Goal: Task Accomplishment & Management: Use online tool/utility

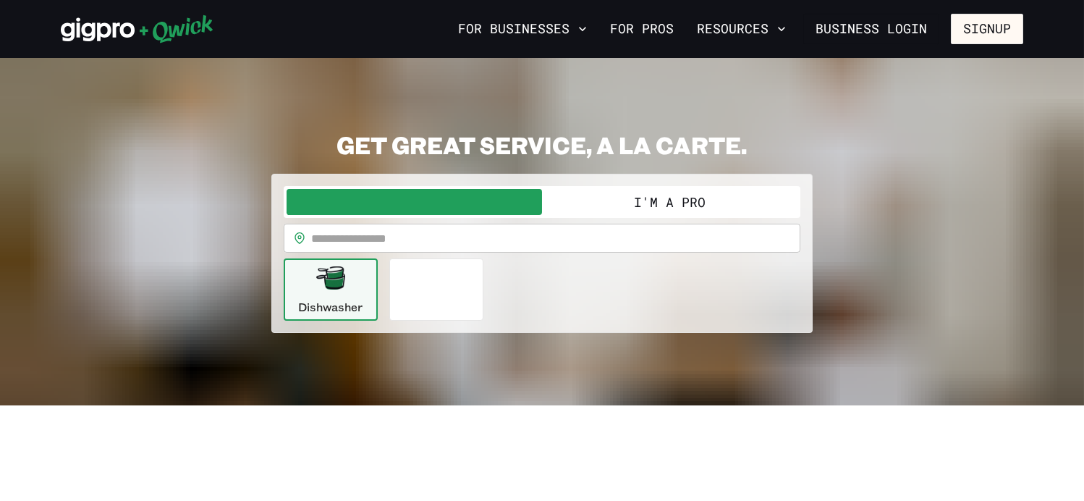
click at [359, 233] on input "text" at bounding box center [555, 238] width 489 height 29
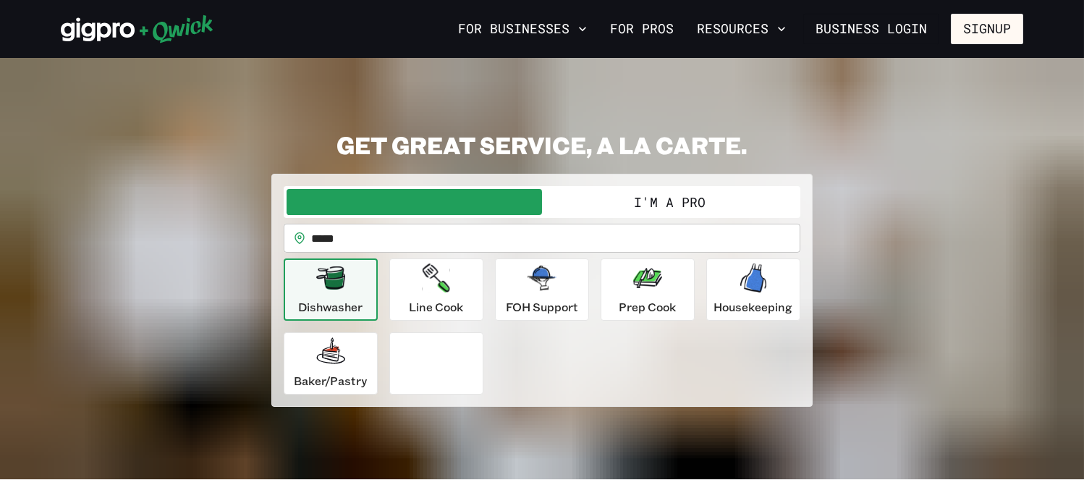
type input "*****"
click at [624, 201] on button "I'm a Pro" at bounding box center [669, 202] width 255 height 26
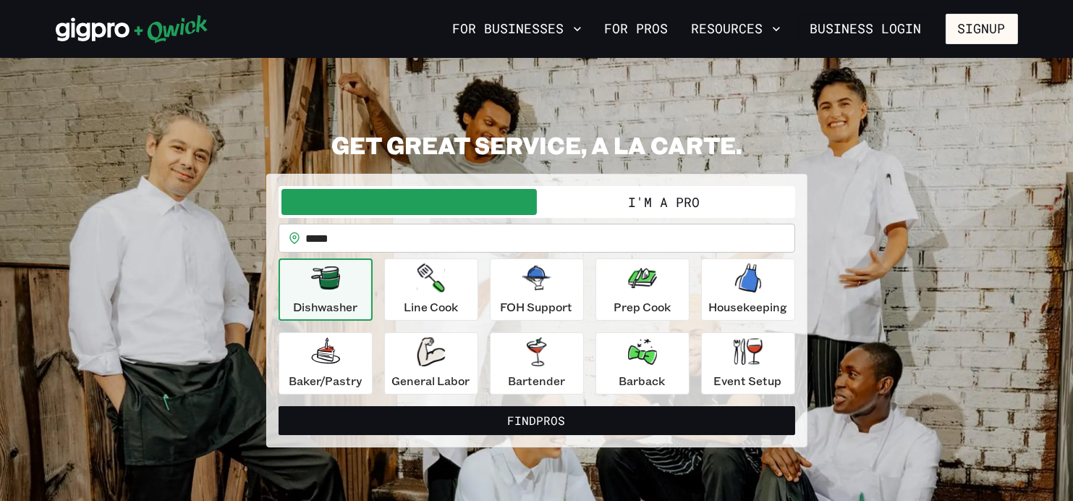
click at [649, 201] on button "I'm a Pro" at bounding box center [664, 202] width 255 height 26
click at [652, 201] on button "I'm a Pro" at bounding box center [664, 202] width 255 height 26
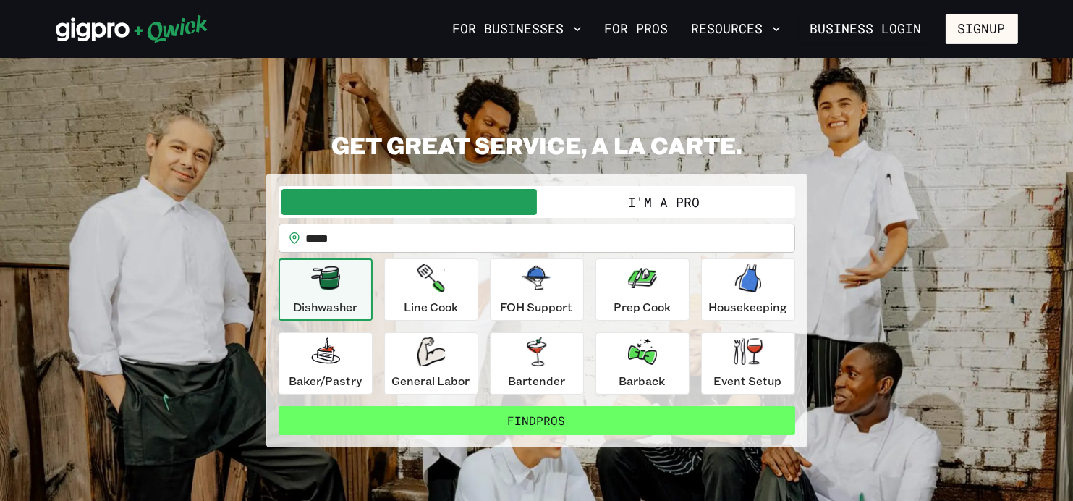
click at [543, 417] on button "Find Pros" at bounding box center [537, 420] width 517 height 29
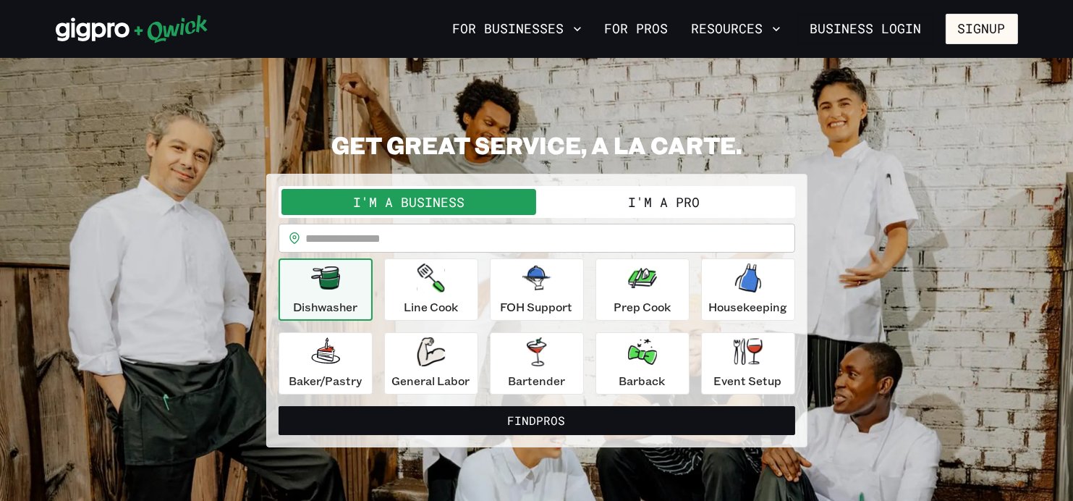
click at [634, 201] on button "I'm a Pro" at bounding box center [664, 202] width 255 height 26
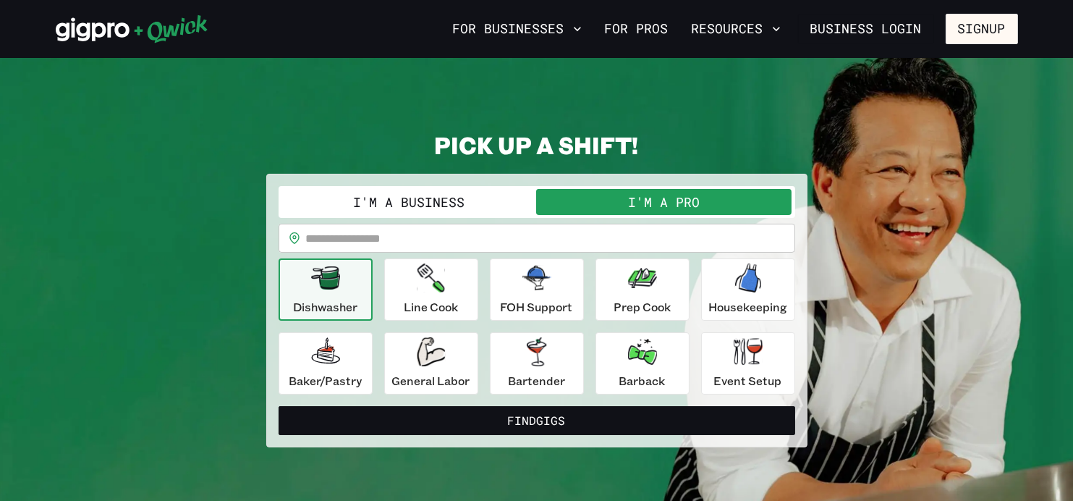
click at [401, 232] on input "text" at bounding box center [550, 238] width 489 height 29
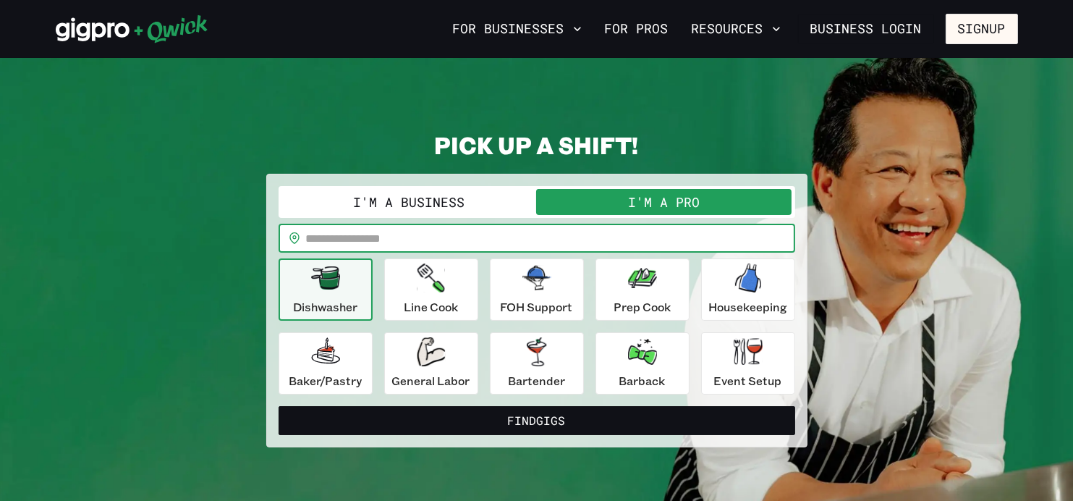
type input "*****"
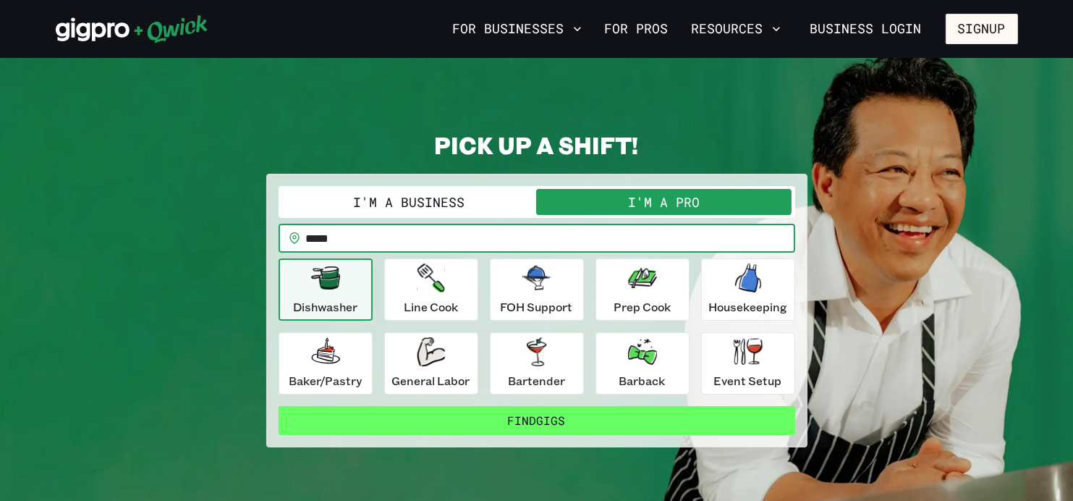
click at [504, 420] on button "Find Gigs" at bounding box center [537, 420] width 517 height 29
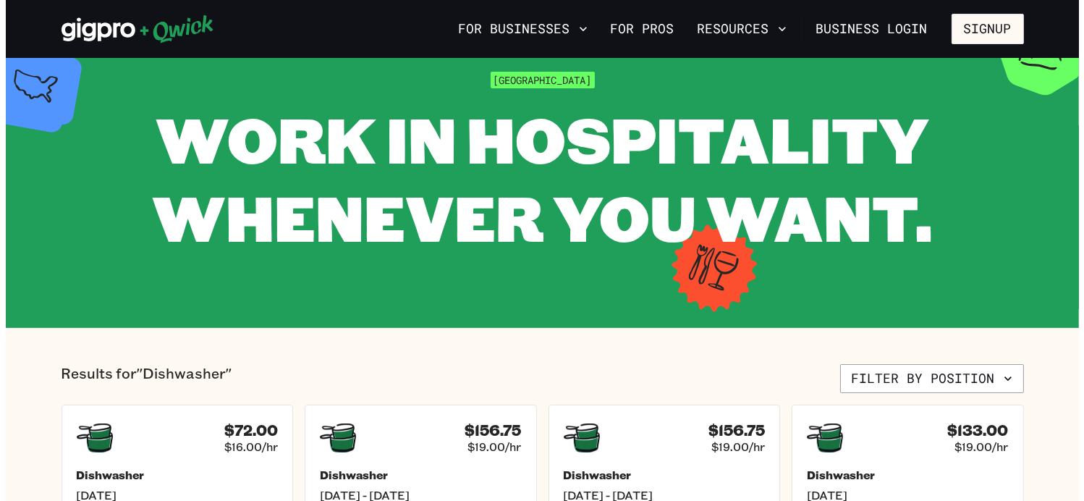
scroll to position [145, 0]
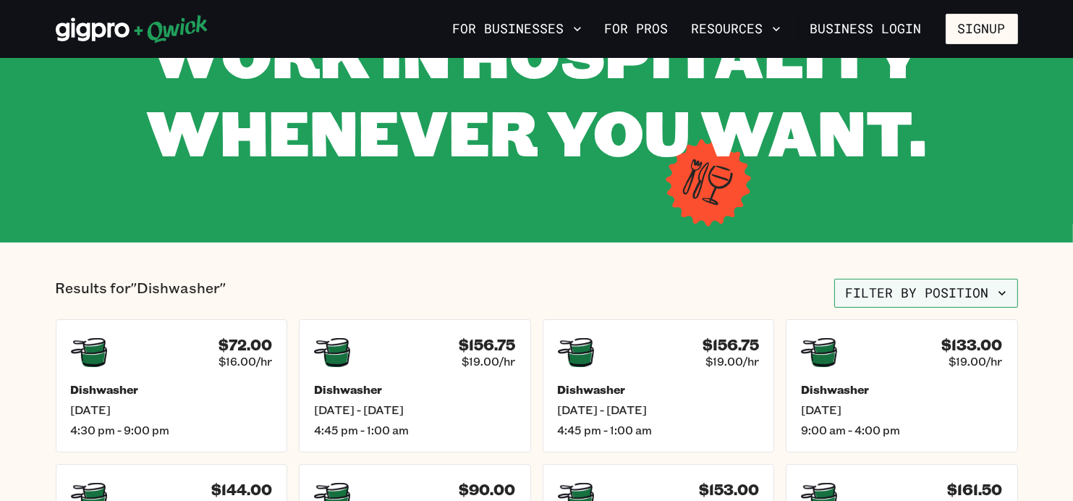
click at [1003, 290] on icon "button" at bounding box center [1002, 293] width 14 height 14
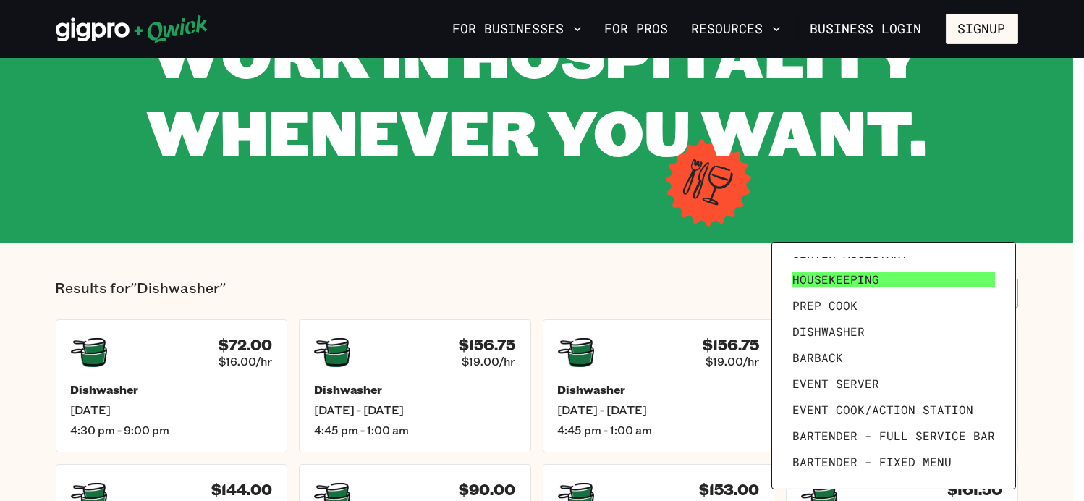
scroll to position [199, 0]
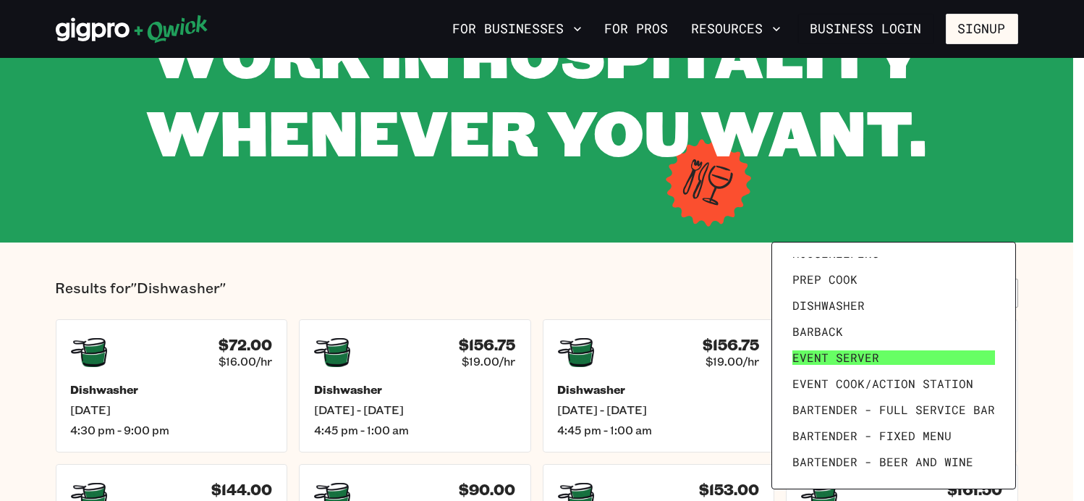
click at [871, 355] on span "Event Server" at bounding box center [835, 357] width 87 height 14
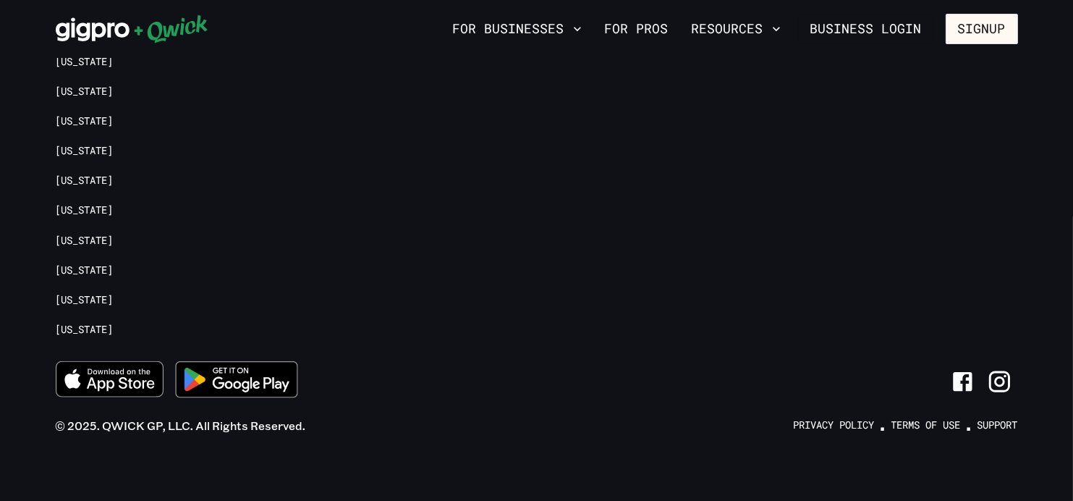
scroll to position [2179, 0]
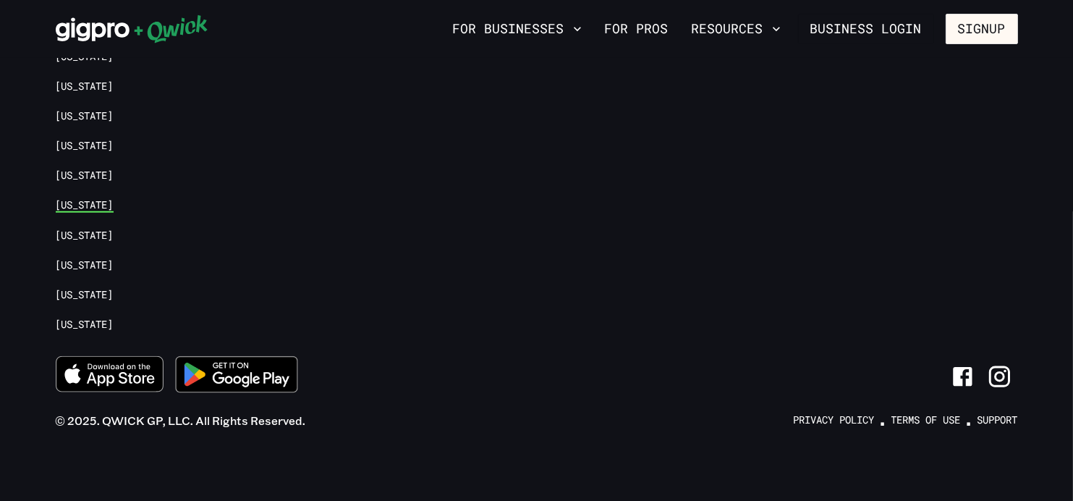
click at [82, 200] on link "[US_STATE]" at bounding box center [85, 205] width 58 height 14
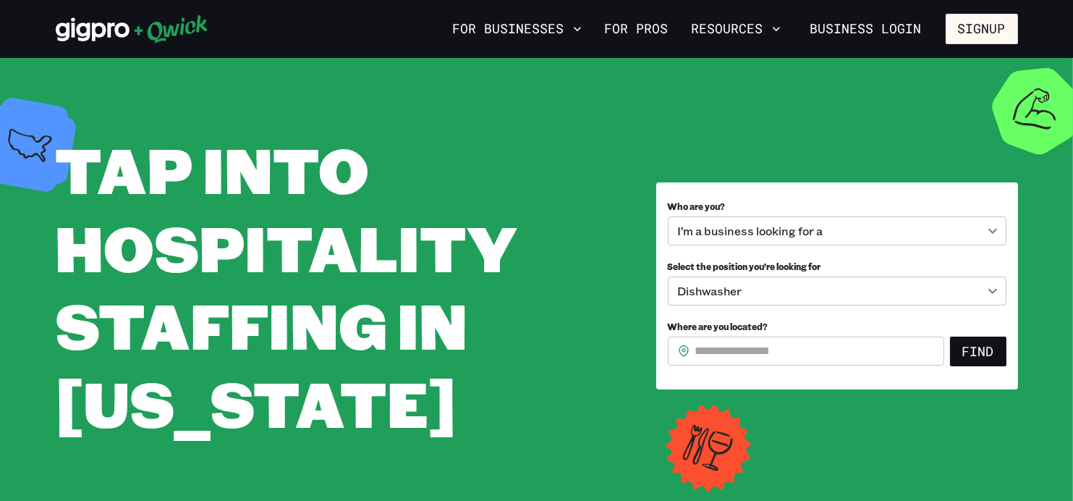
click at [862, 226] on body "**********" at bounding box center [536, 250] width 1073 height 501
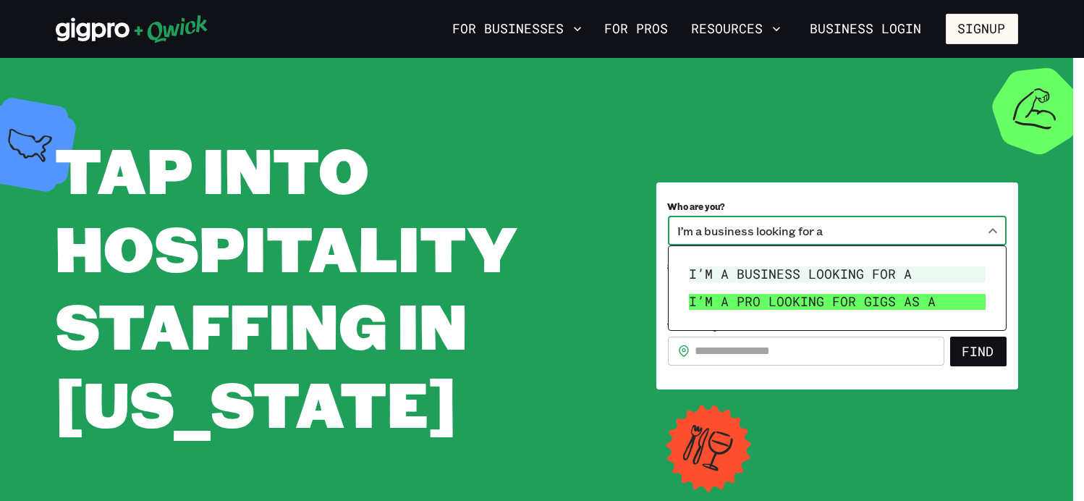
click at [828, 303] on li "I’m a pro looking for Gigs as a" at bounding box center [837, 301] width 308 height 27
type input "***"
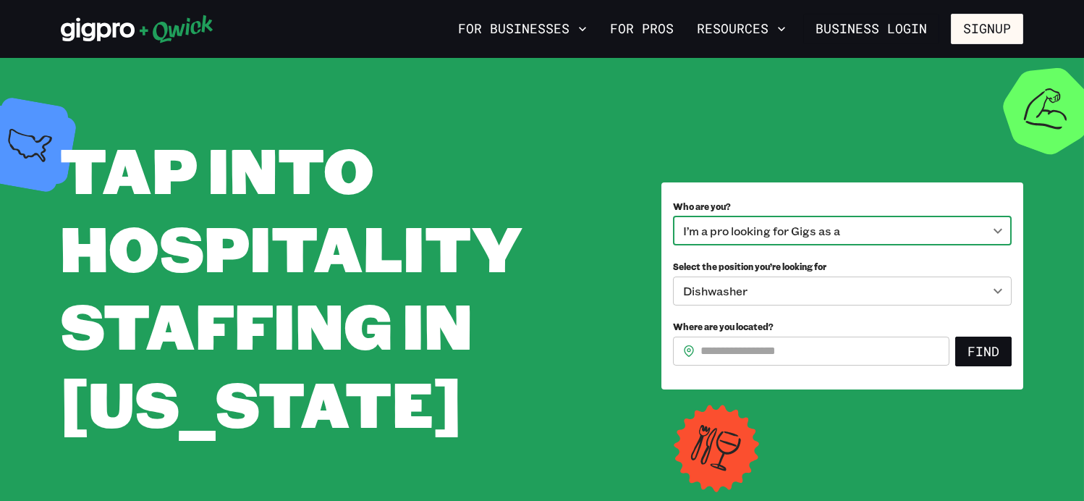
click at [818, 293] on body "**********" at bounding box center [542, 250] width 1084 height 501
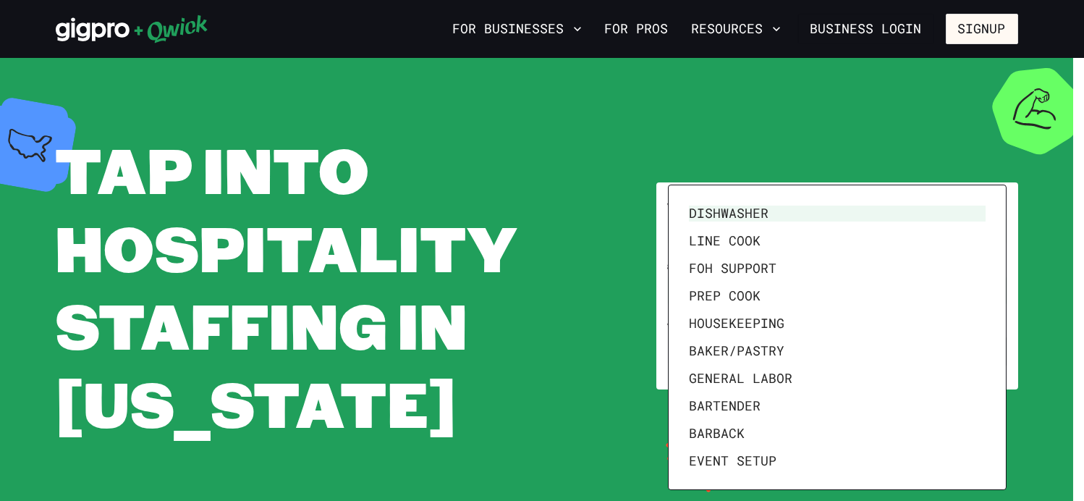
click at [726, 213] on li "Dishwasher" at bounding box center [837, 213] width 308 height 27
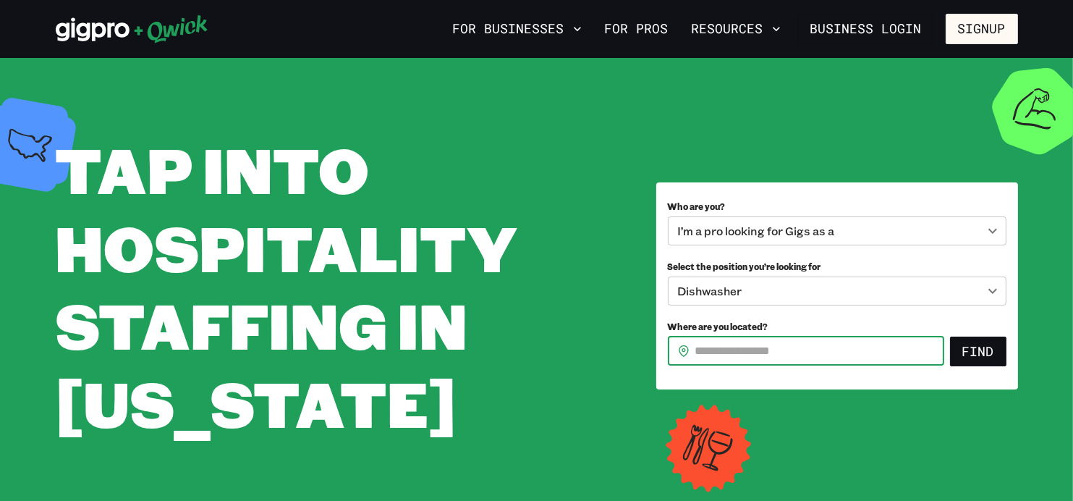
click at [776, 350] on input "Where are you located?" at bounding box center [819, 350] width 249 height 29
type input "*****"
click at [980, 354] on button "Find" at bounding box center [978, 351] width 56 height 30
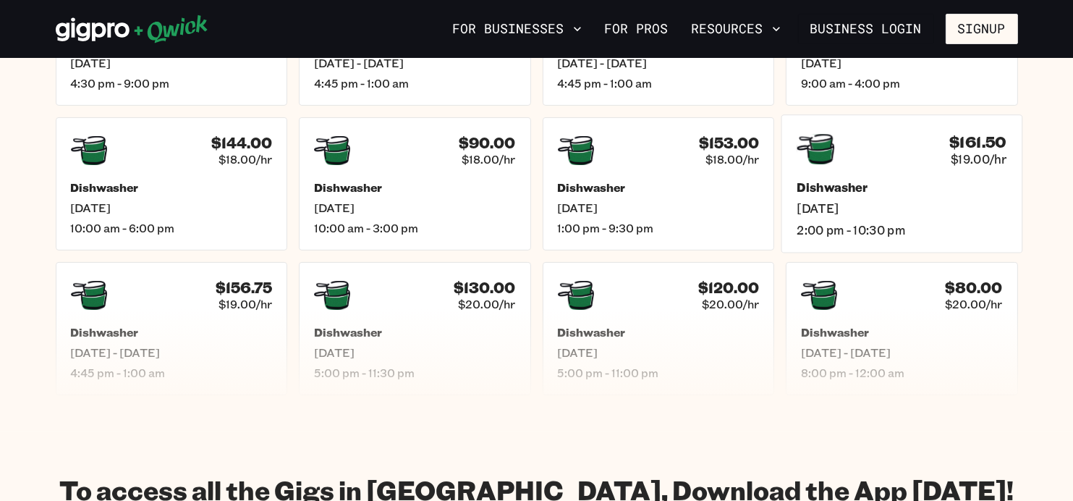
scroll to position [506, 0]
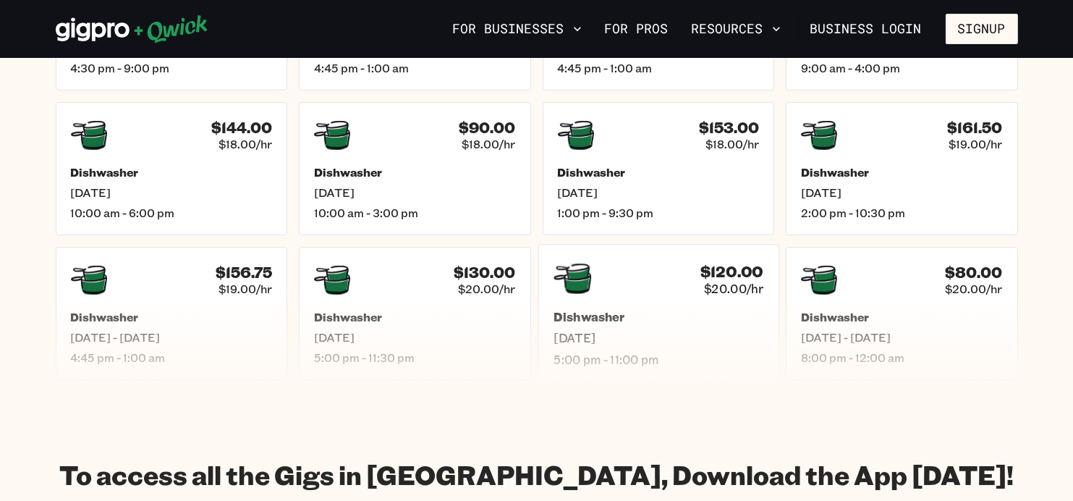
click at [603, 319] on h5 "Dishwasher" at bounding box center [659, 317] width 210 height 15
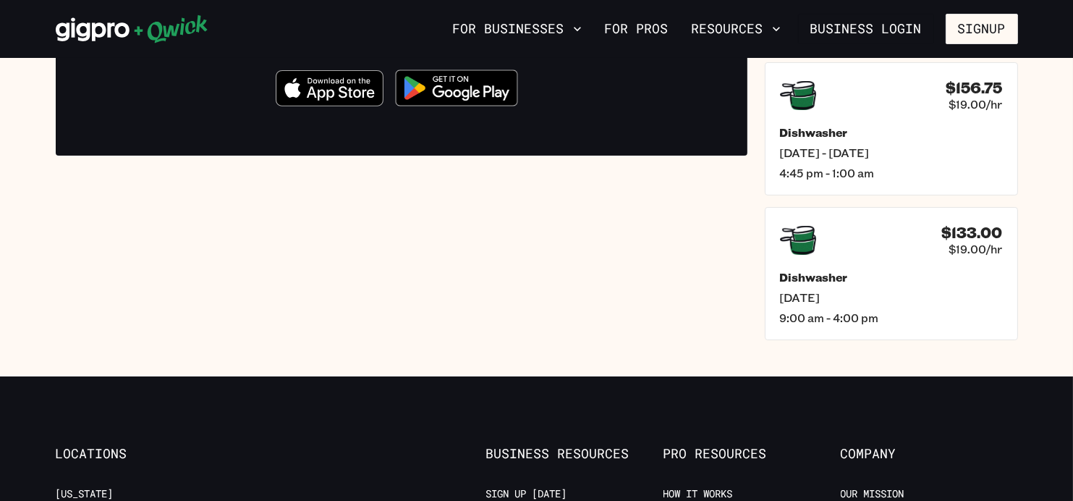
scroll to position [362, 0]
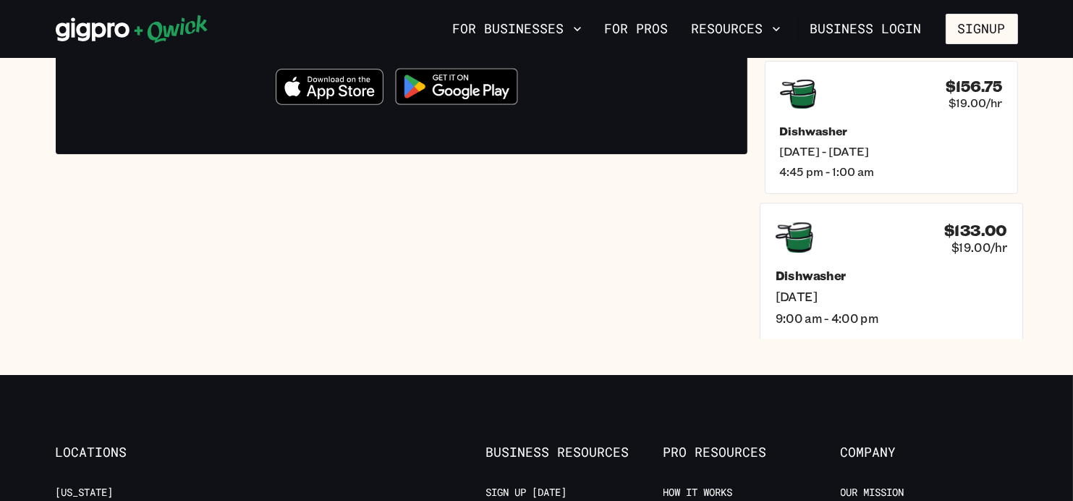
click at [818, 277] on h5 "Dishwasher" at bounding box center [891, 275] width 232 height 15
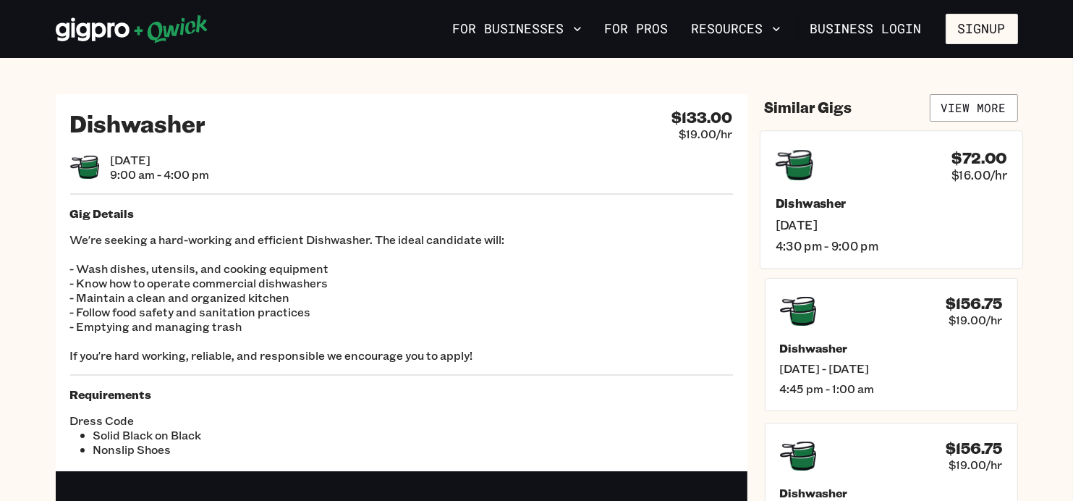
click at [823, 242] on span "4:30 pm - 9:00 pm" at bounding box center [891, 245] width 232 height 15
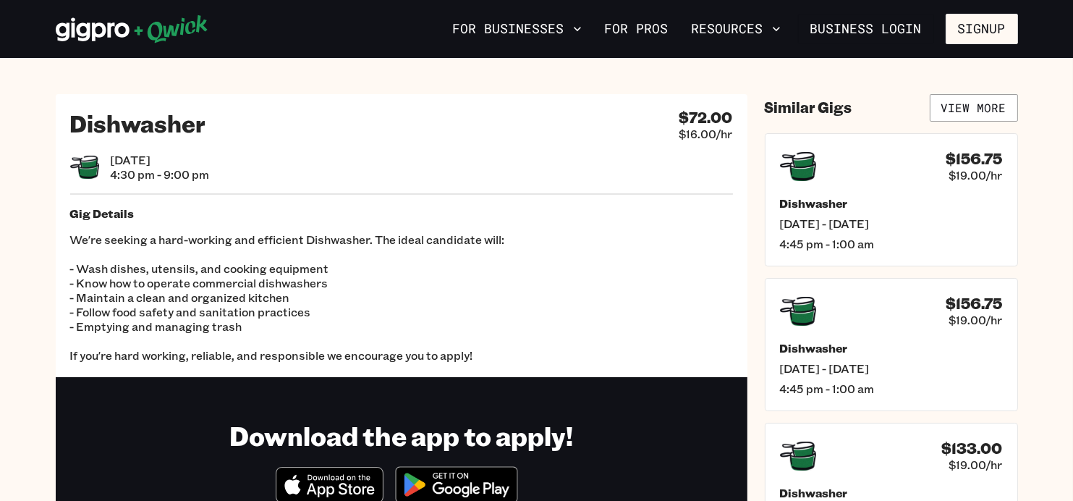
click at [129, 158] on span "Fri, Sep 12" at bounding box center [160, 160] width 99 height 14
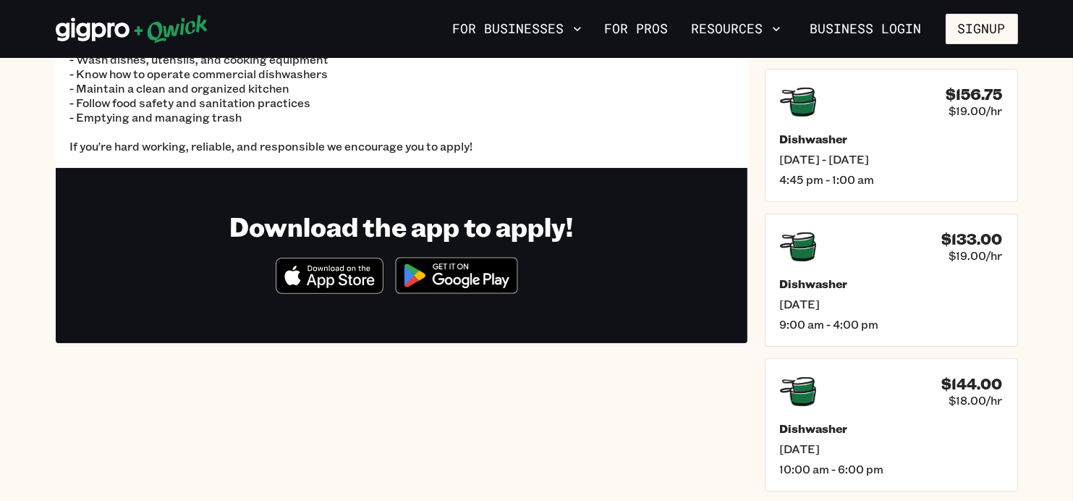
scroll to position [217, 0]
